Goal: Task Accomplishment & Management: Manage account settings

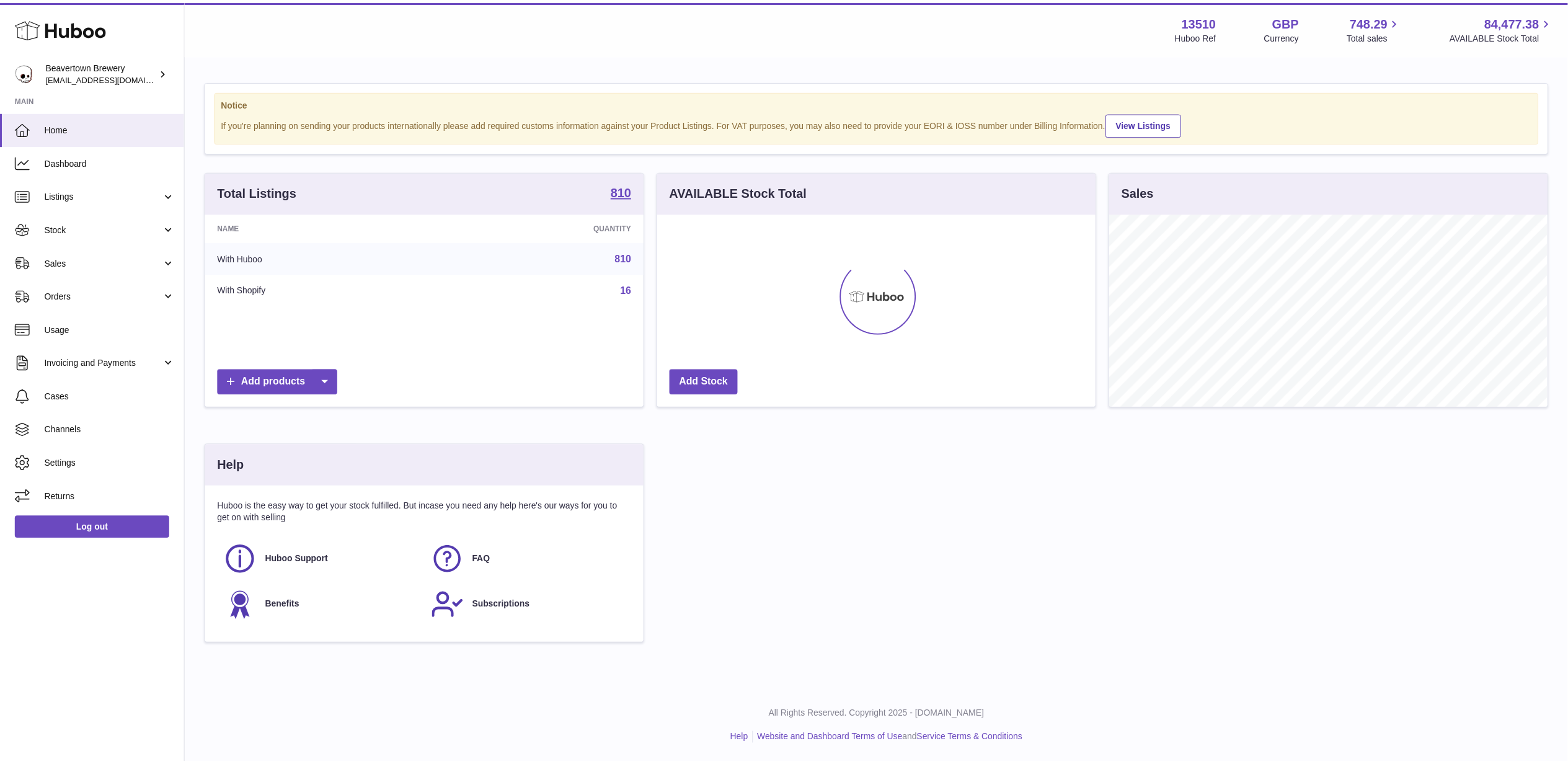
scroll to position [620050, 619632]
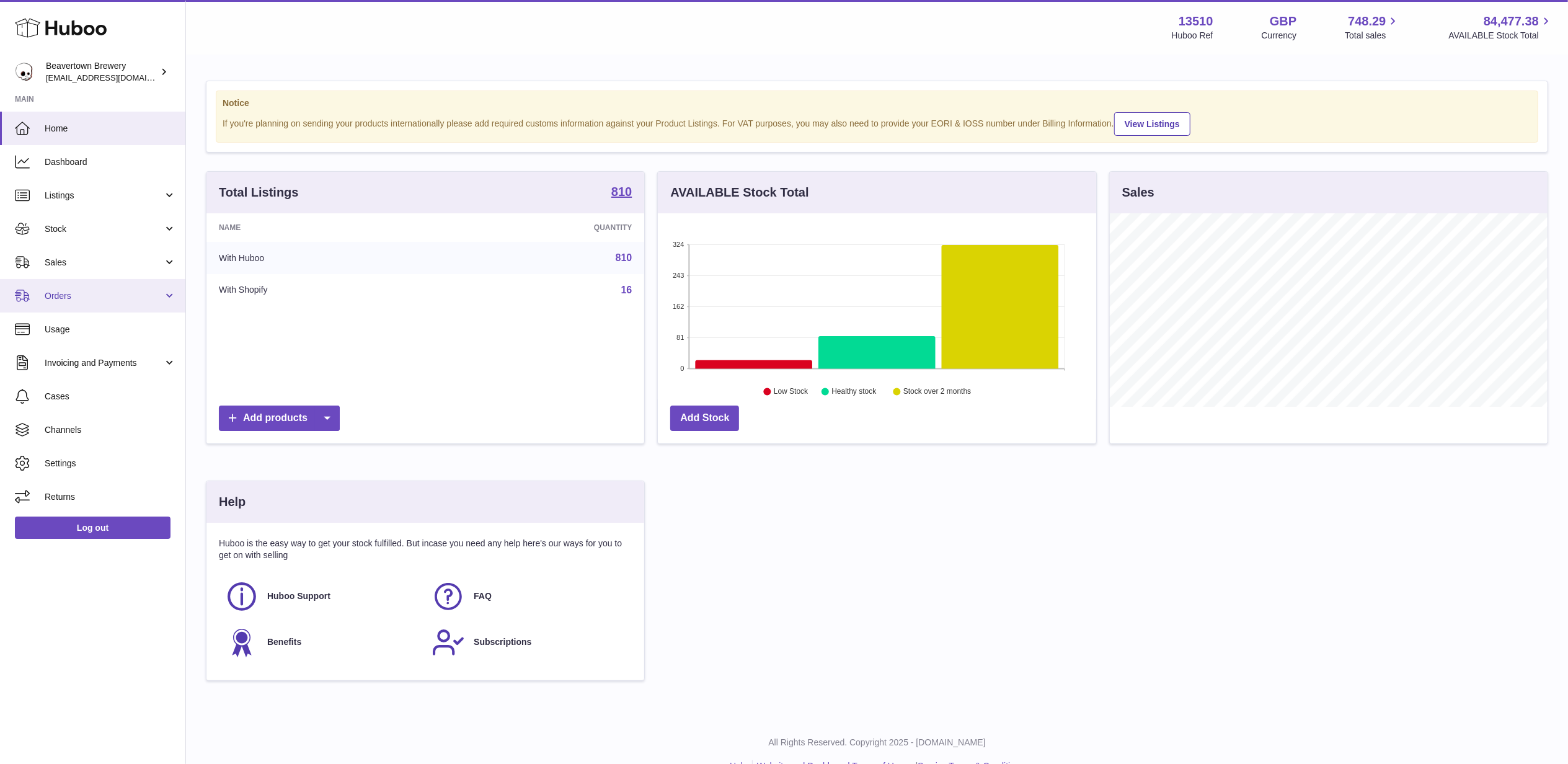
click at [87, 287] on link "Orders" at bounding box center [92, 296] width 186 height 33
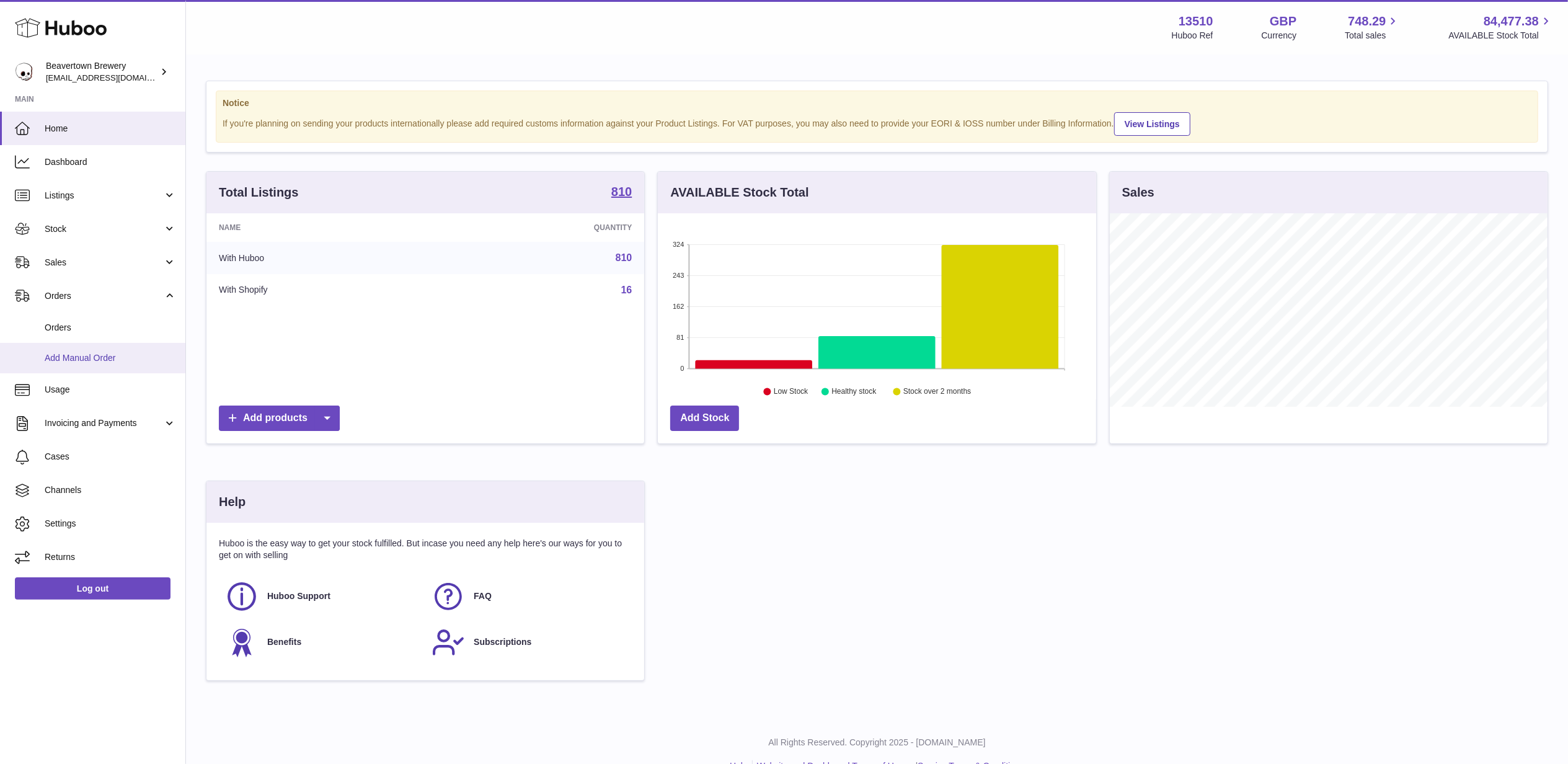
click at [79, 349] on link "Add Manual Order" at bounding box center [92, 358] width 186 height 30
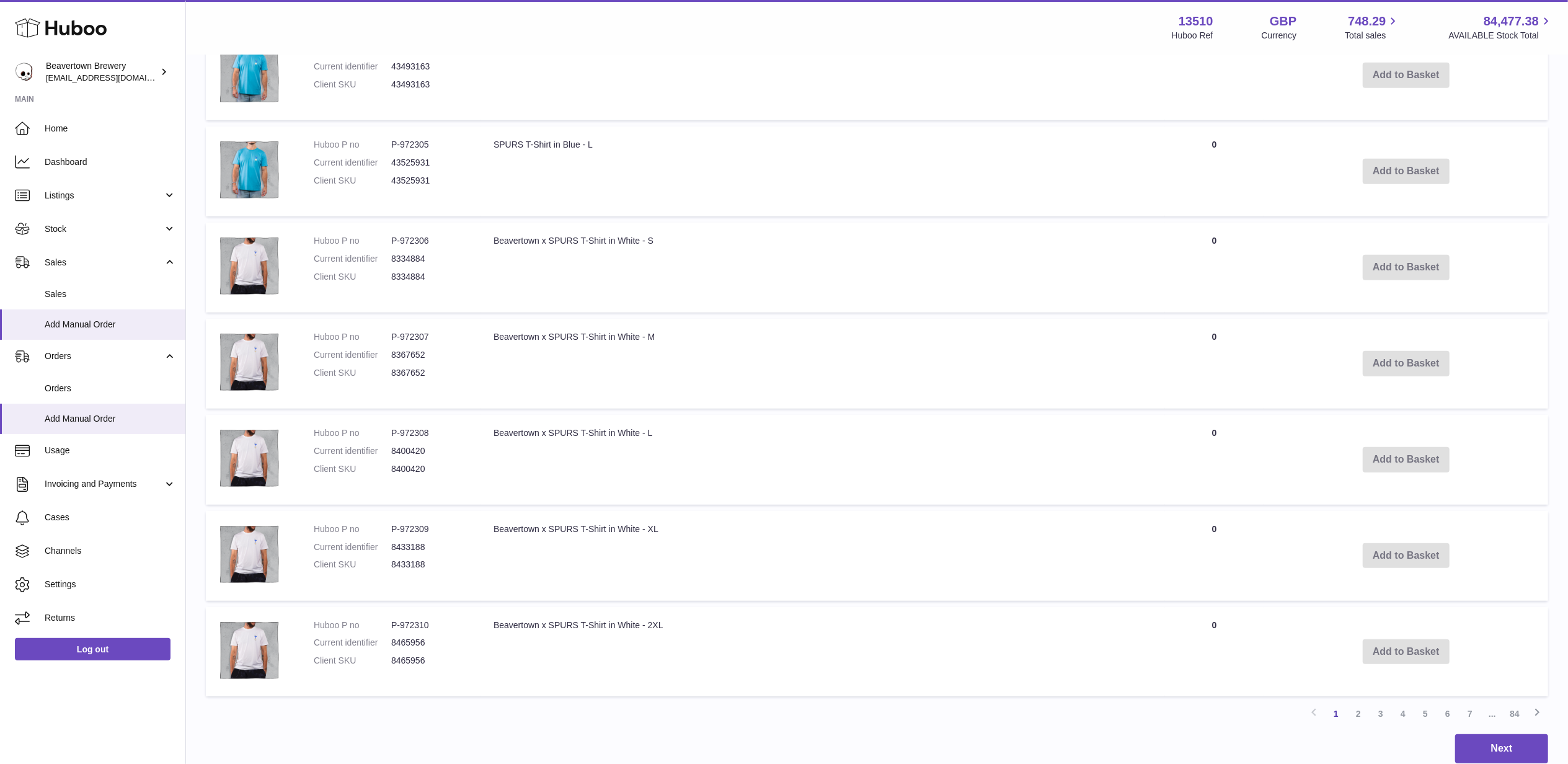
scroll to position [811, 0]
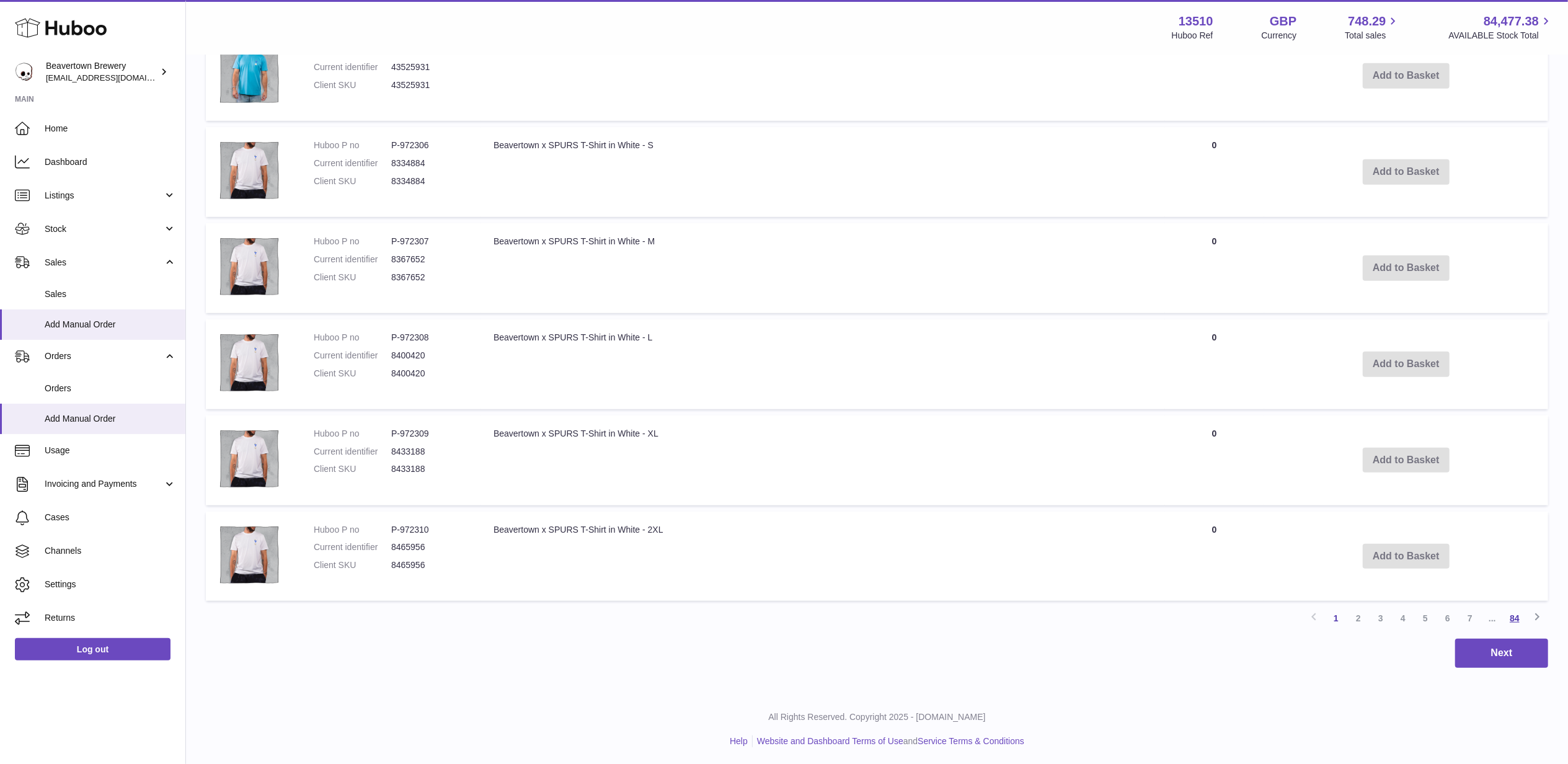
click at [1519, 614] on link "84" at bounding box center [1515, 618] width 22 height 22
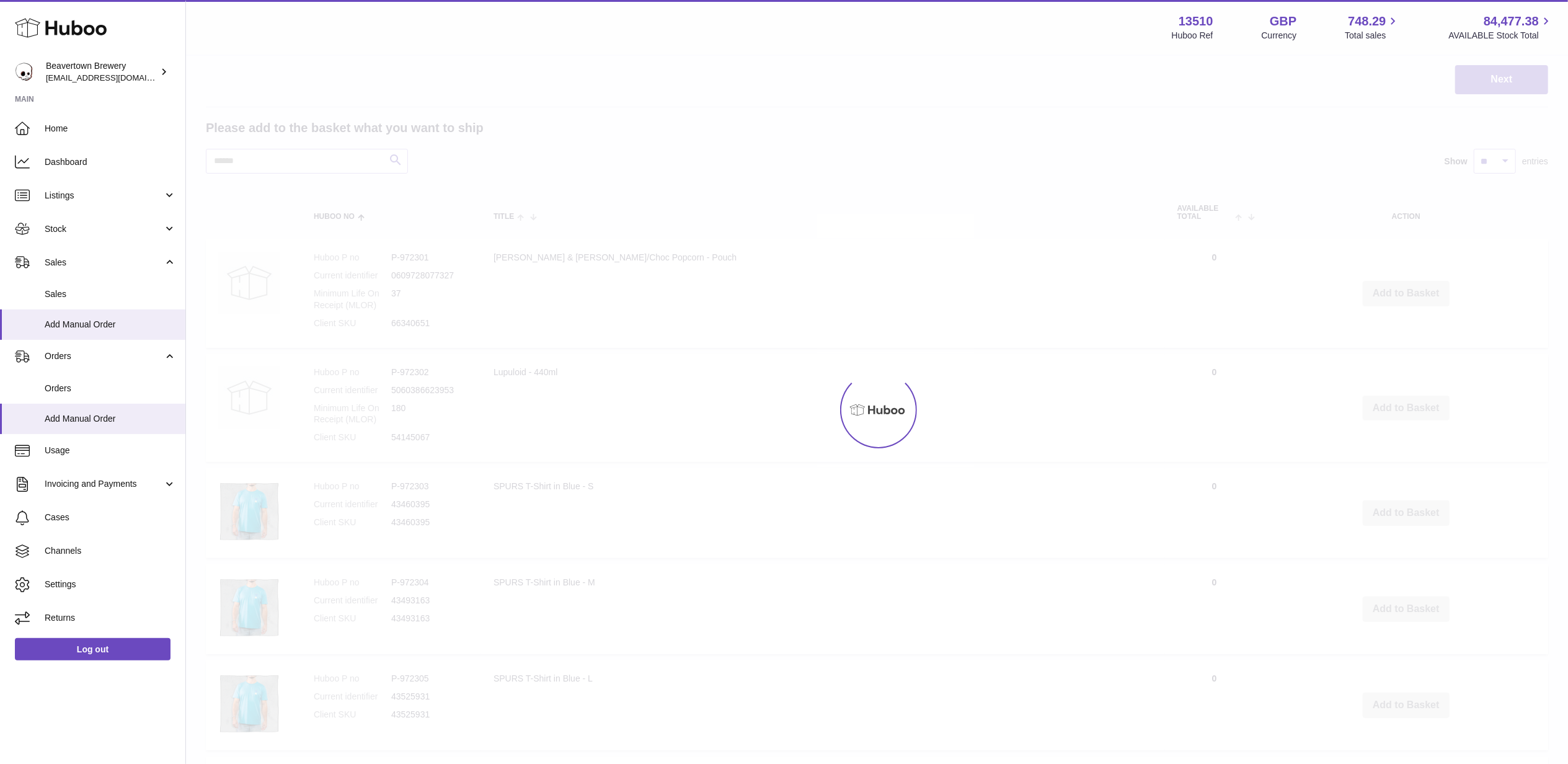
scroll to position [56, 0]
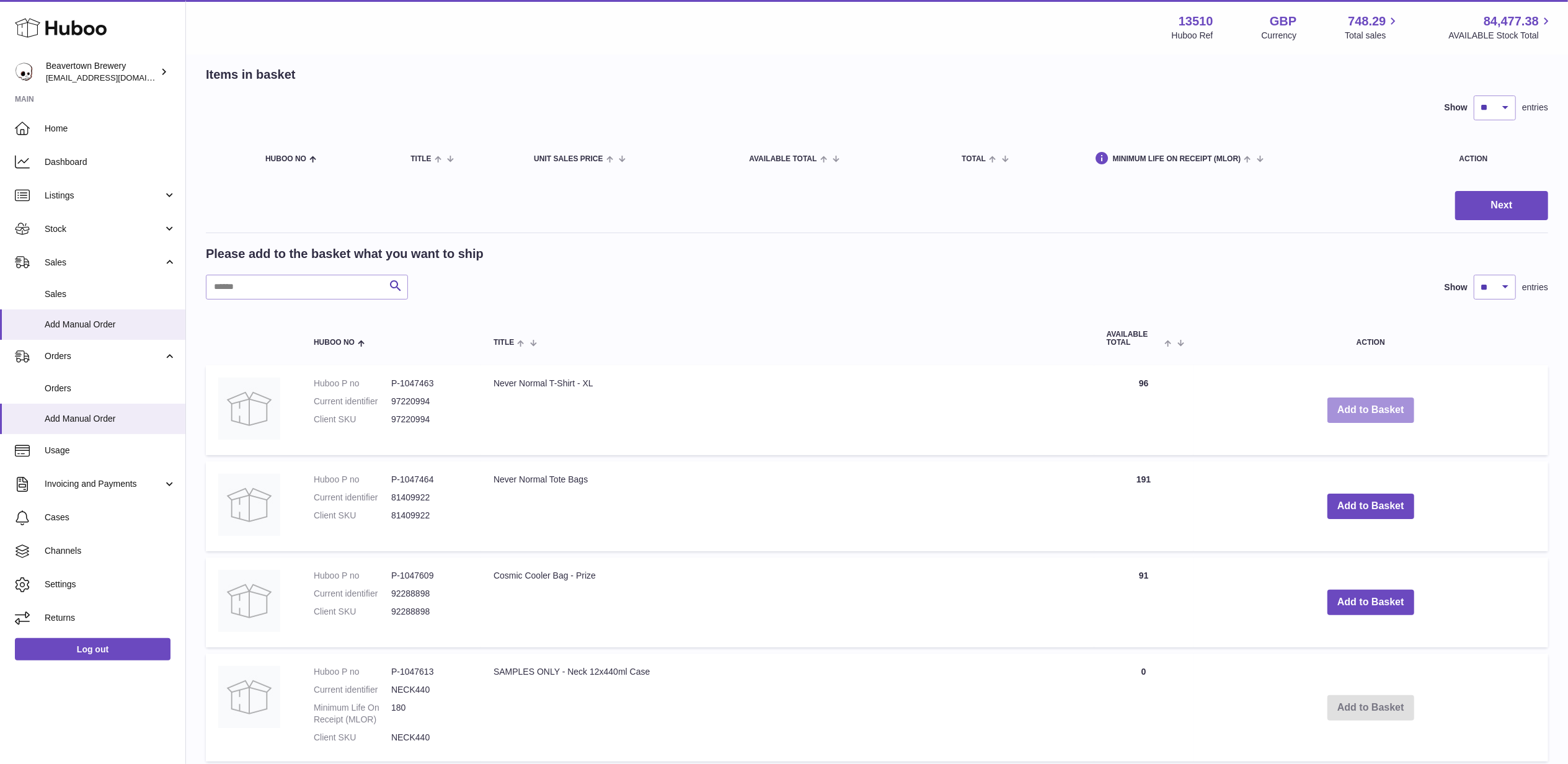
click at [1378, 406] on button "Add to Basket" at bounding box center [1371, 410] width 87 height 25
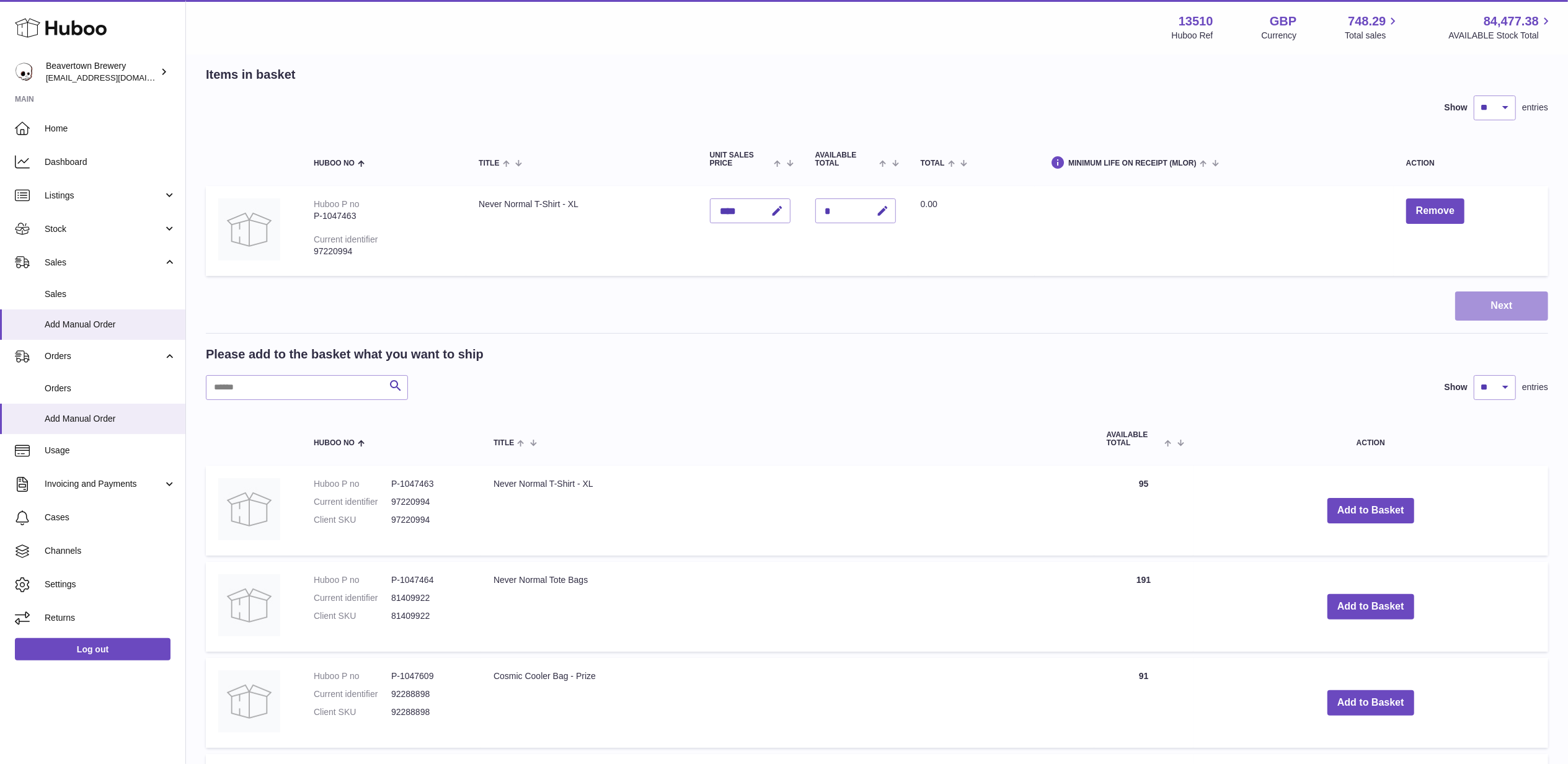
click at [1503, 300] on button "Next" at bounding box center [1502, 306] width 93 height 29
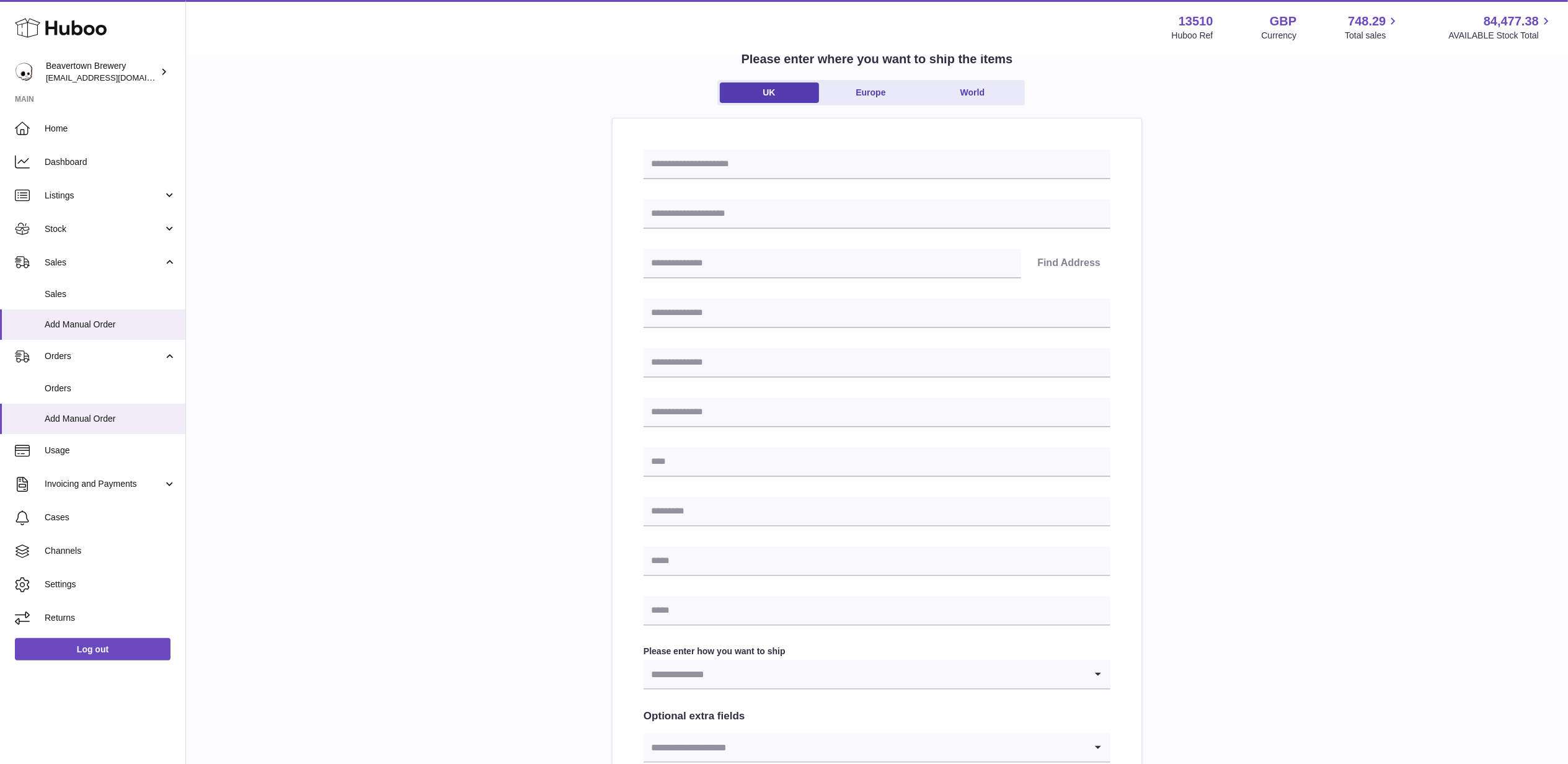
scroll to position [320, 0]
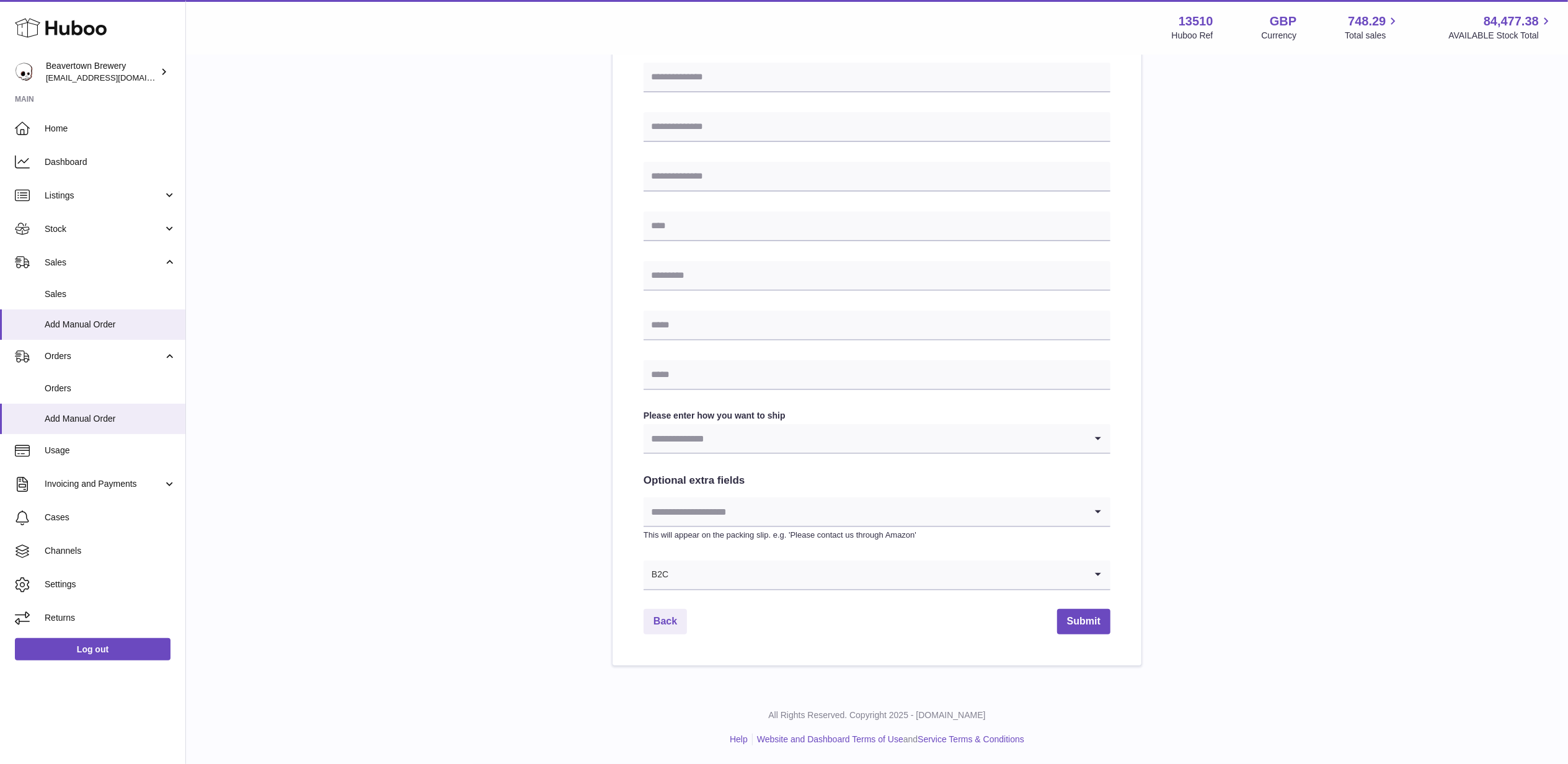
click at [822, 433] on input "Search for option" at bounding box center [865, 439] width 442 height 29
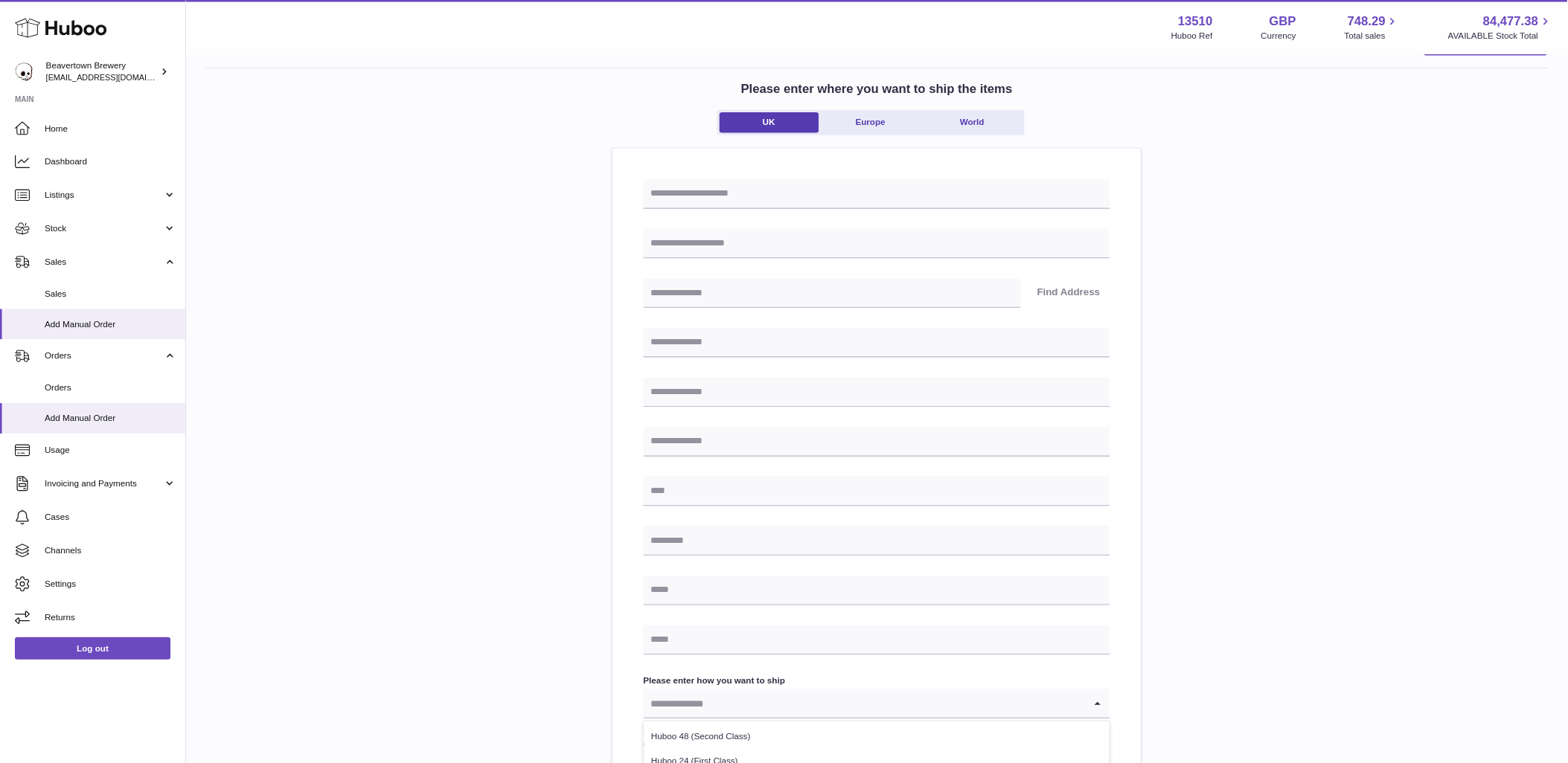
scroll to position [0, 0]
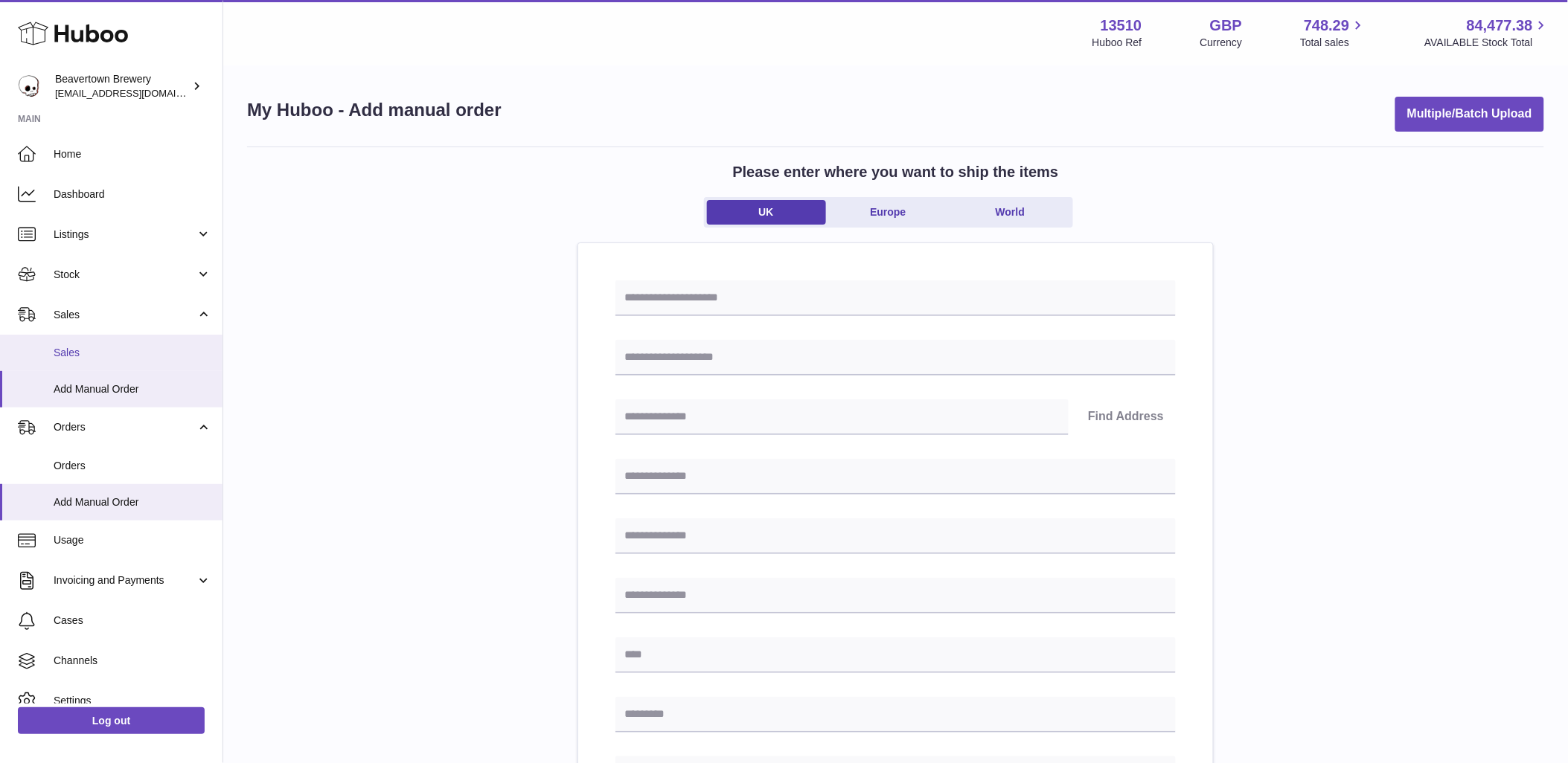
click at [126, 346] on span "Sales" at bounding box center [133, 352] width 158 height 14
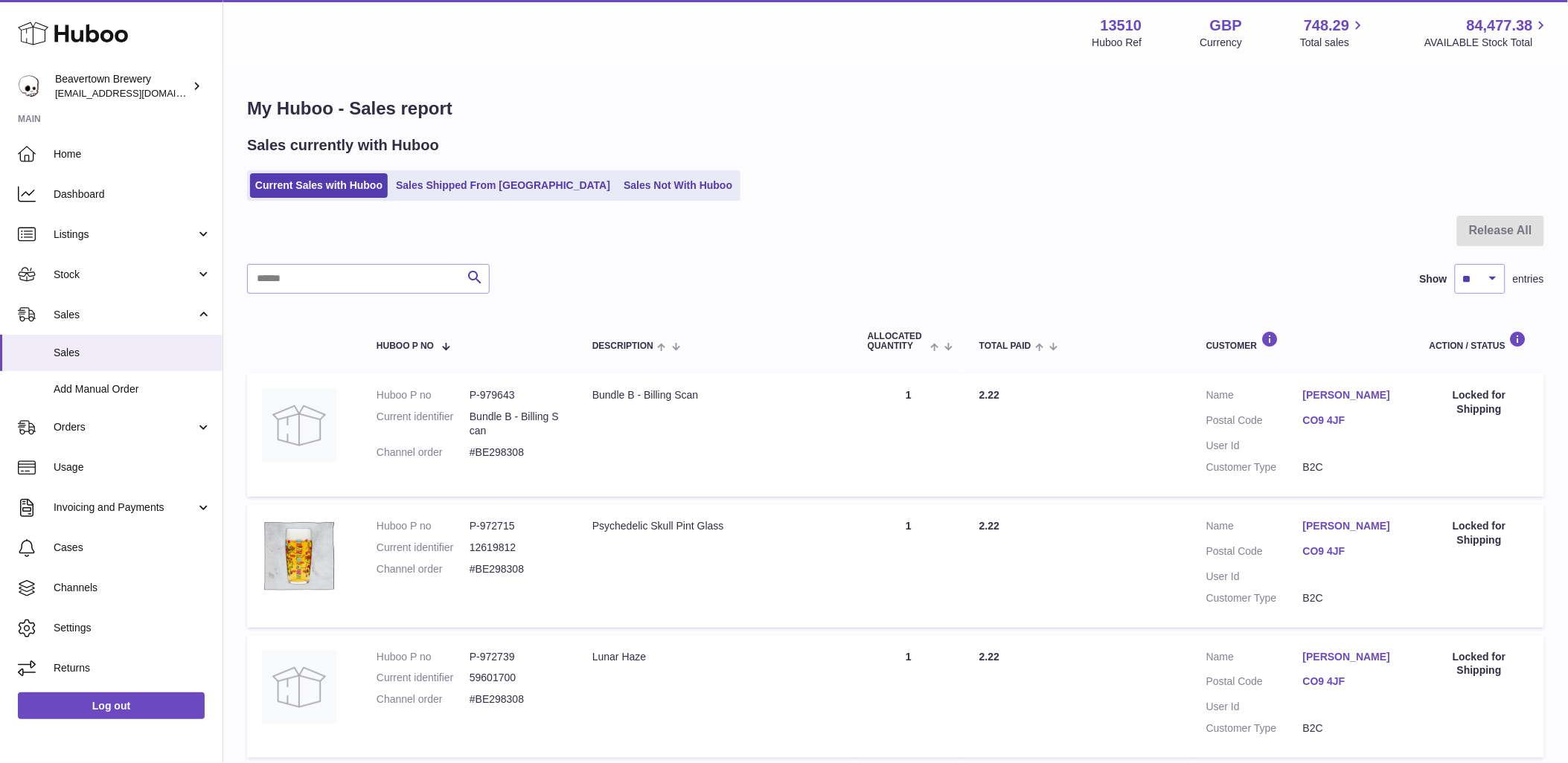
click at [1311, 469] on dd "B2C" at bounding box center [1351, 468] width 97 height 14
click at [1315, 467] on dd "B2C" at bounding box center [1351, 468] width 97 height 14
click at [1313, 463] on dd "B2C" at bounding box center [1351, 468] width 97 height 14
click at [1333, 411] on dl "Customer Name Renata Brzyska Postal Code CO9 4JF User Id Customer Type B2C" at bounding box center [1302, 435] width 193 height 94
click at [1332, 421] on link "CO9 4JF" at bounding box center [1351, 421] width 97 height 14
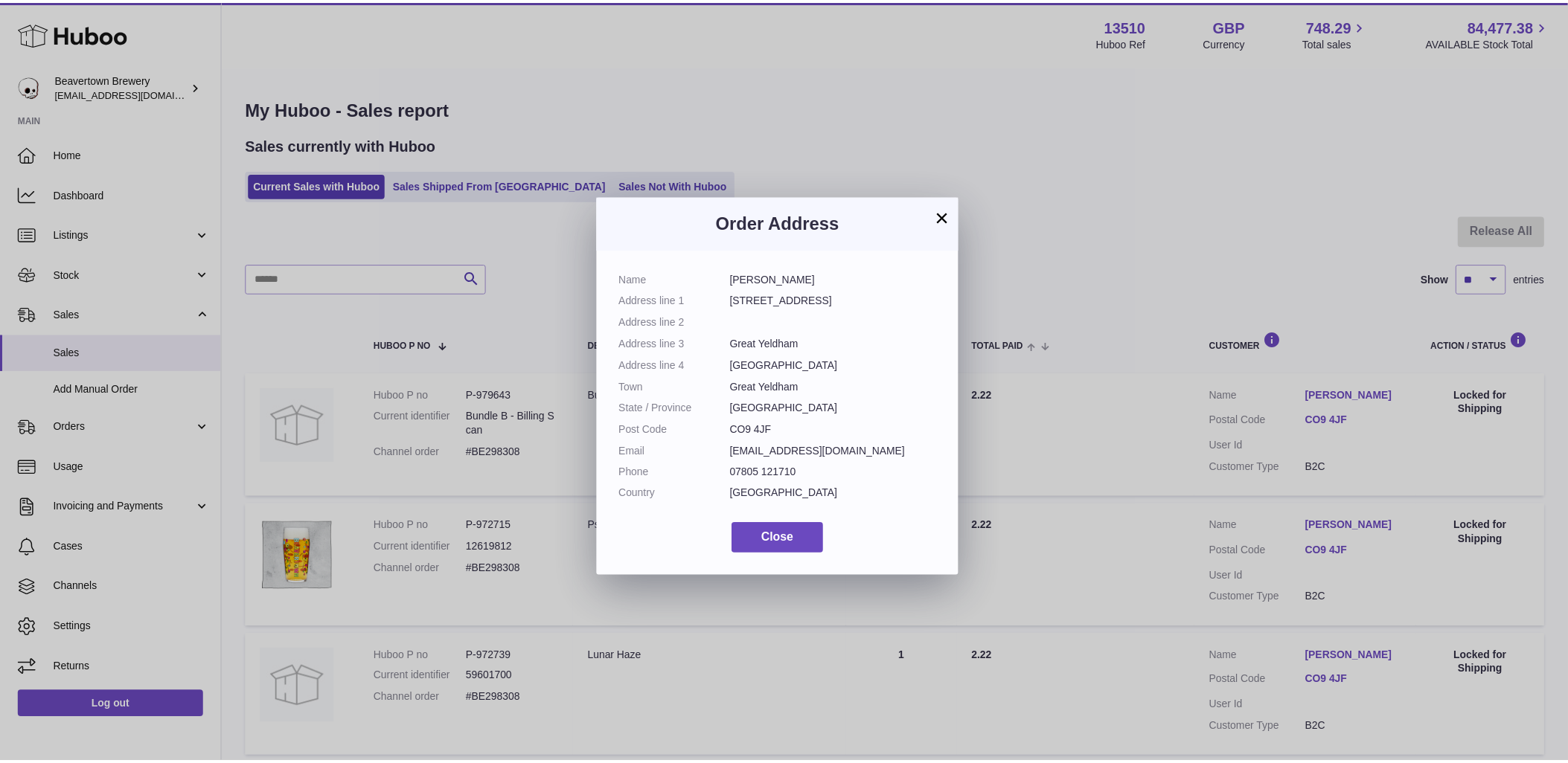
scroll to position [23, 0]
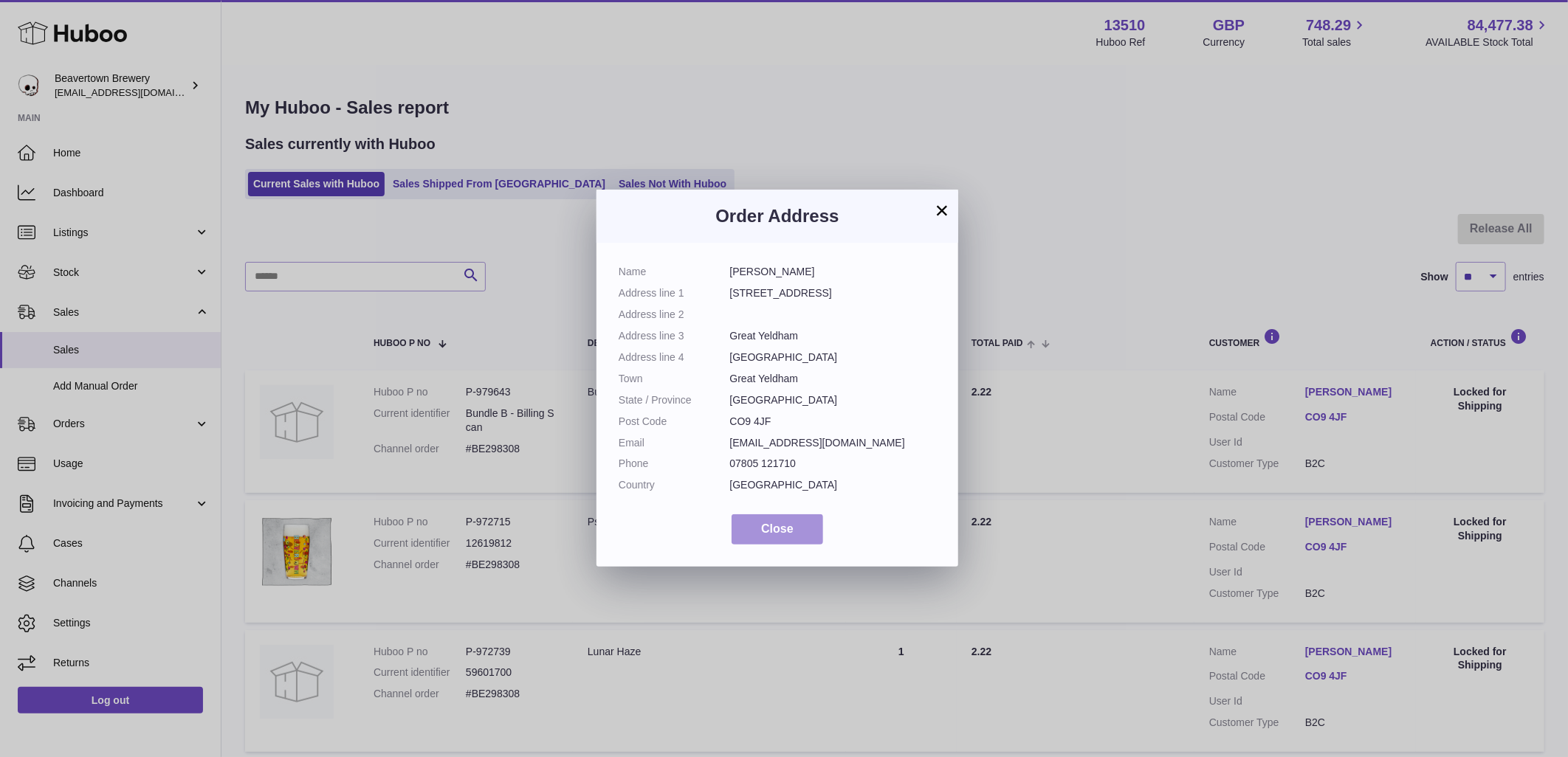
click at [782, 516] on button "Close" at bounding box center [777, 529] width 92 height 30
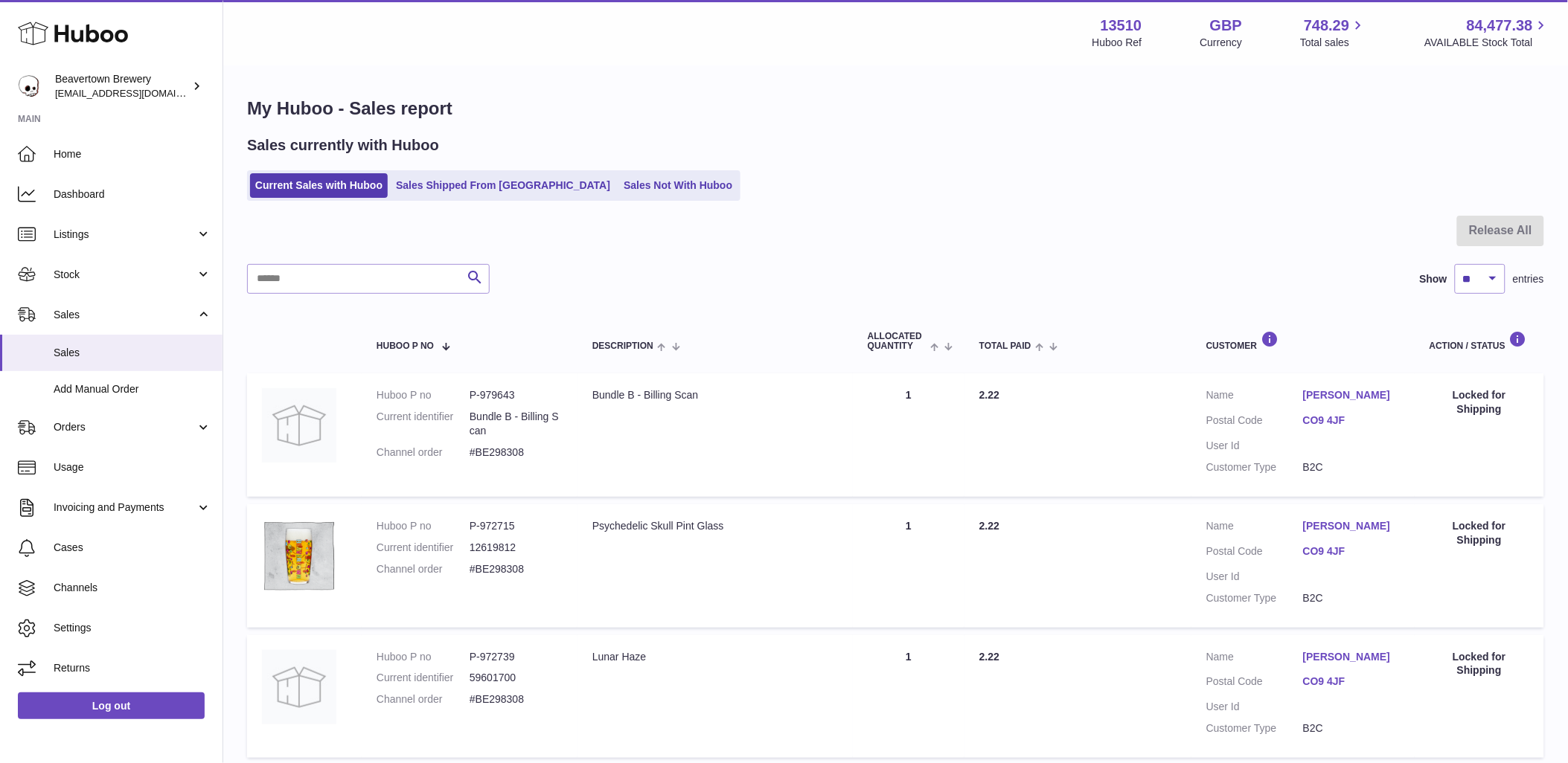
scroll to position [1071, 0]
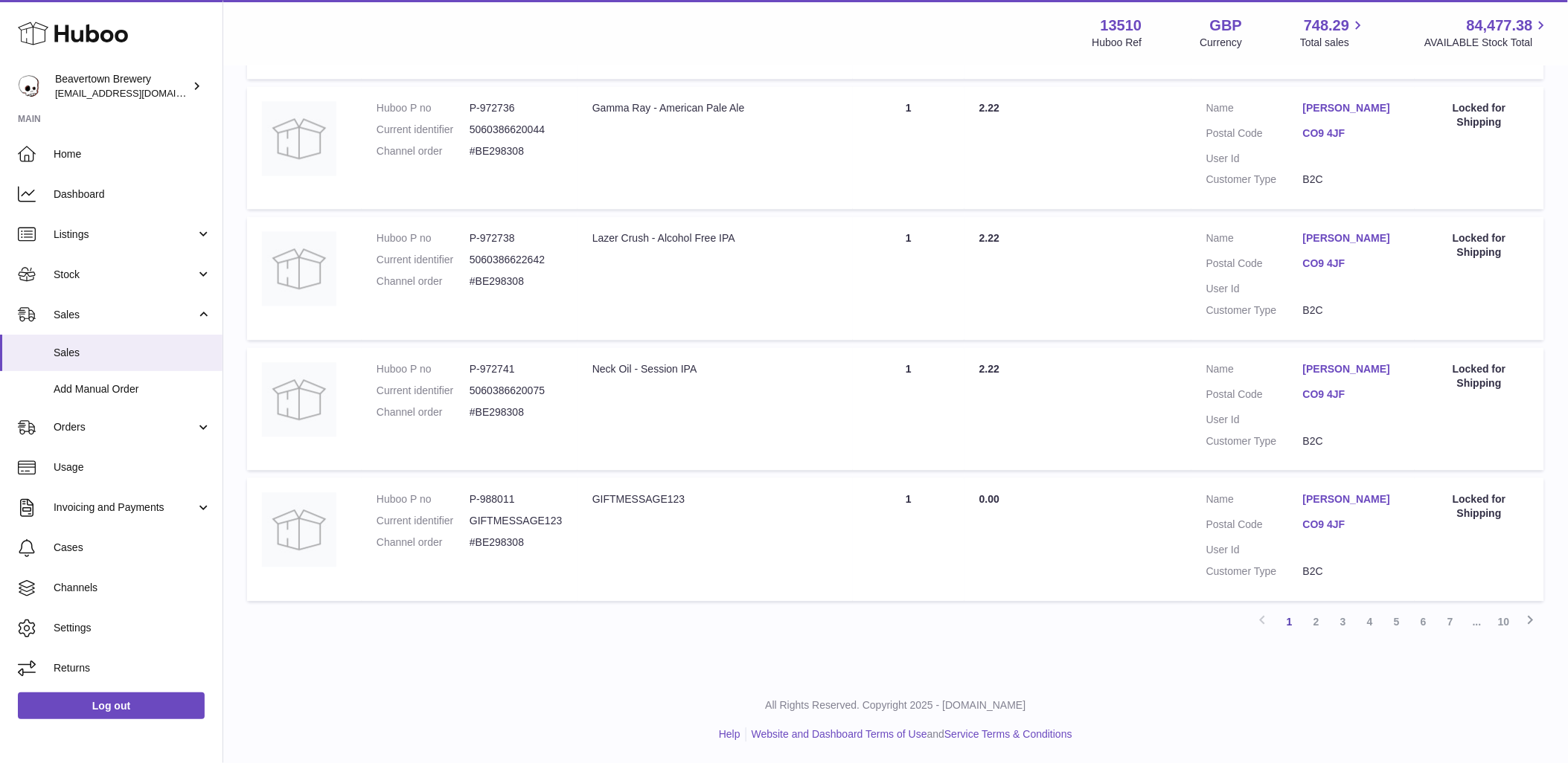
drag, startPoint x: 1507, startPoint y: 616, endPoint x: 1500, endPoint y: 624, distance: 10.6
click at [1507, 618] on link "10" at bounding box center [1503, 622] width 27 height 27
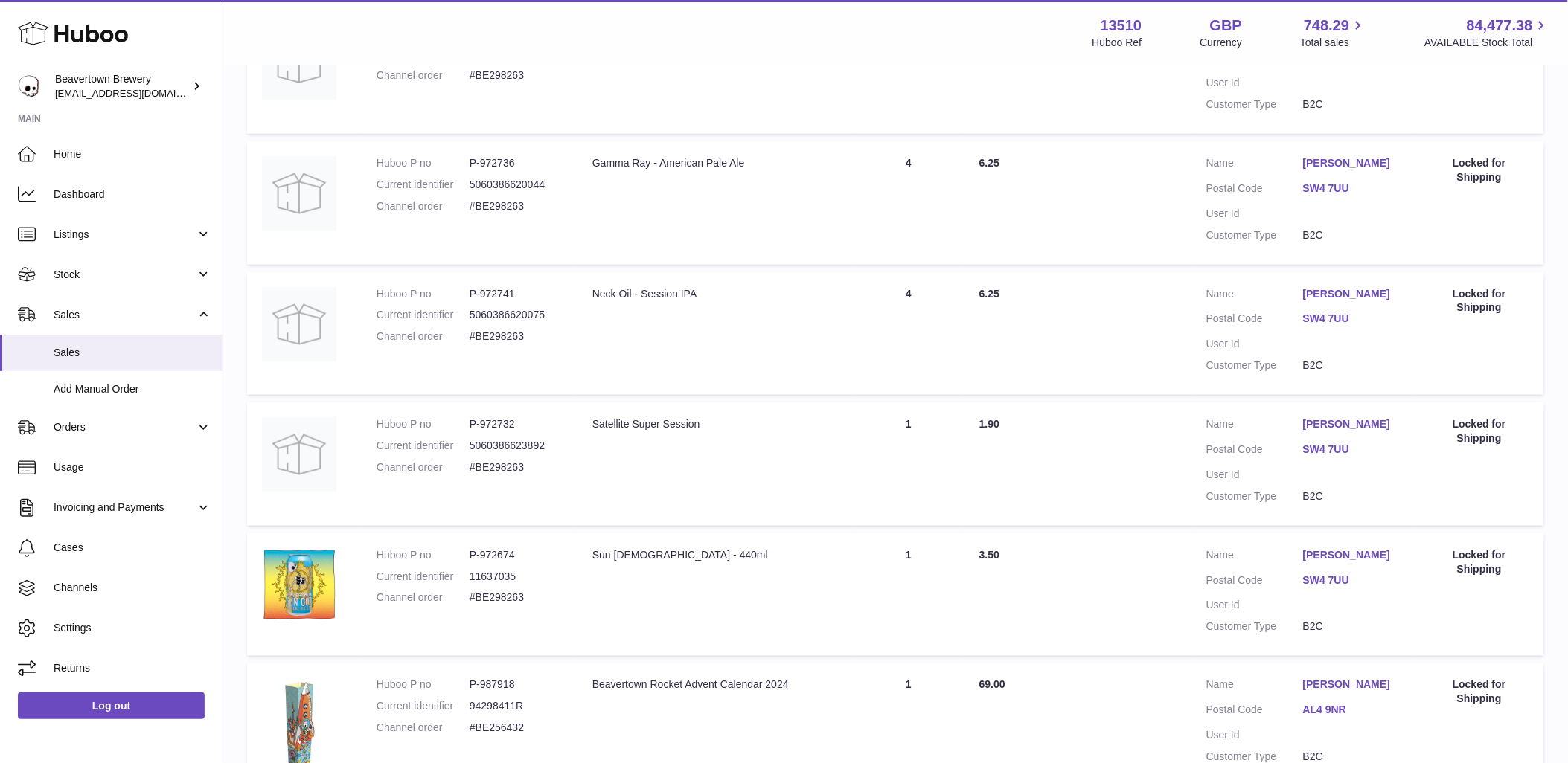
scroll to position [699, 0]
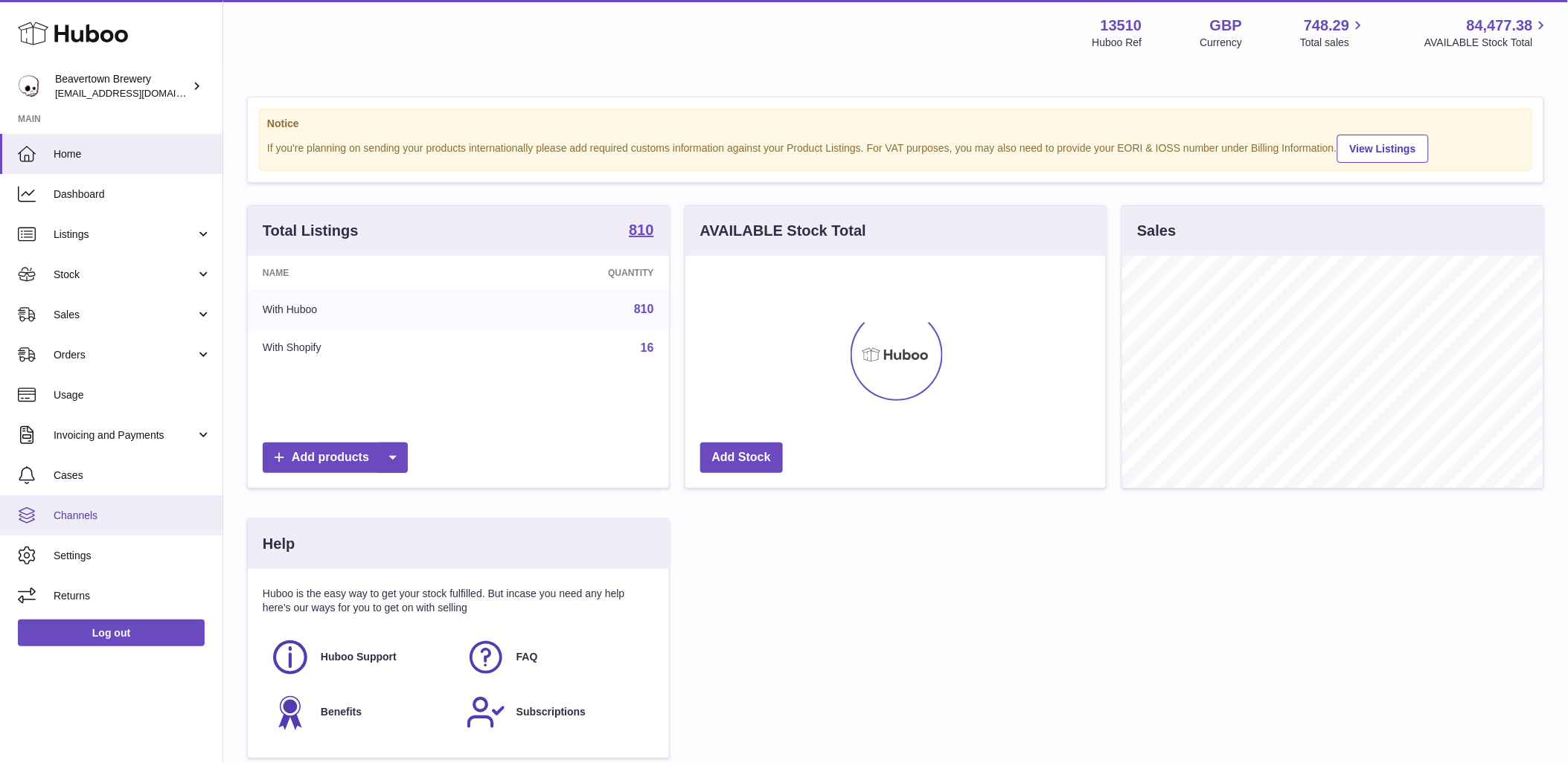
scroll to position [232, 420]
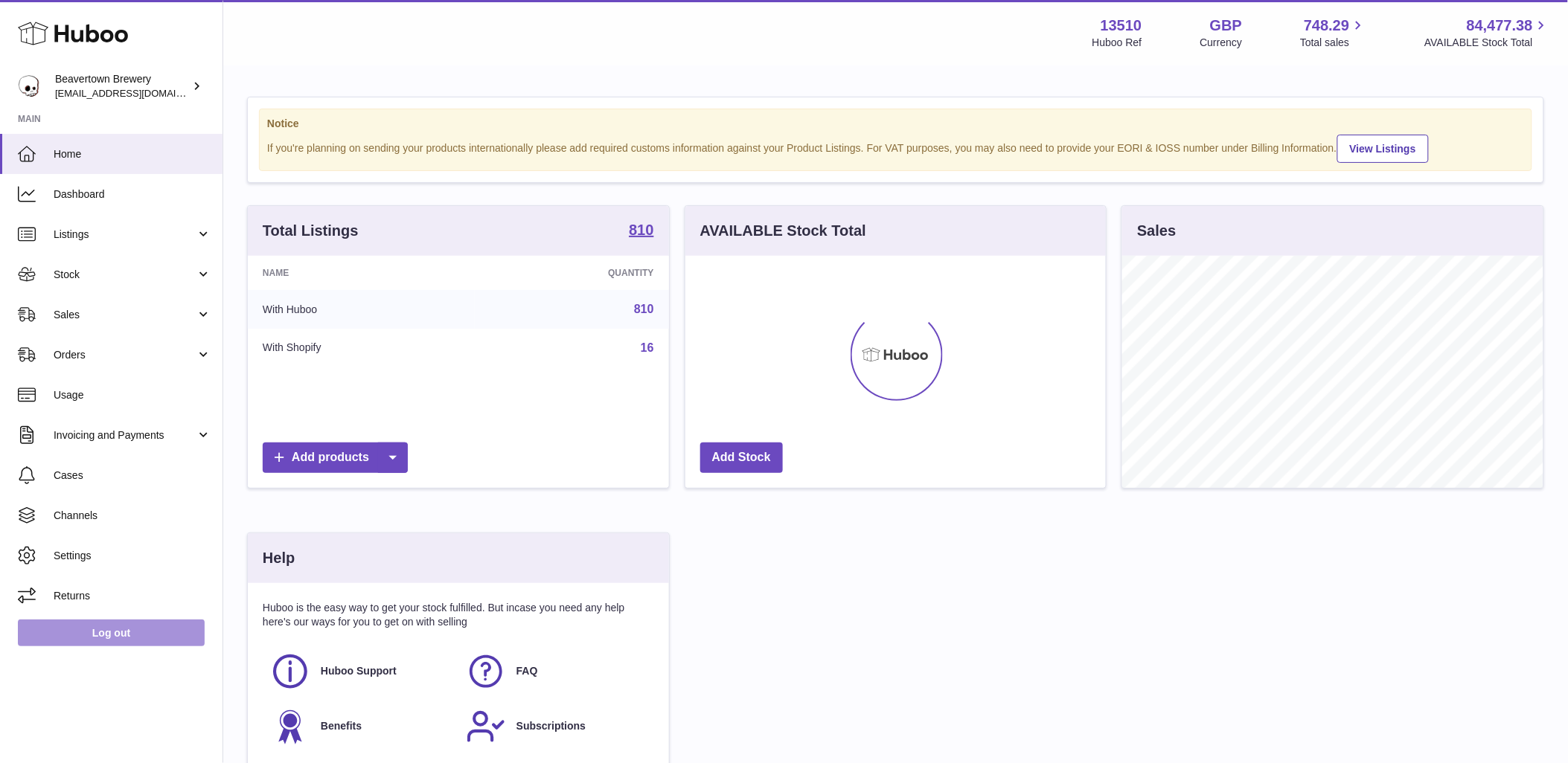
click at [102, 627] on link "Log out" at bounding box center [112, 632] width 187 height 27
